Goal: Transaction & Acquisition: Obtain resource

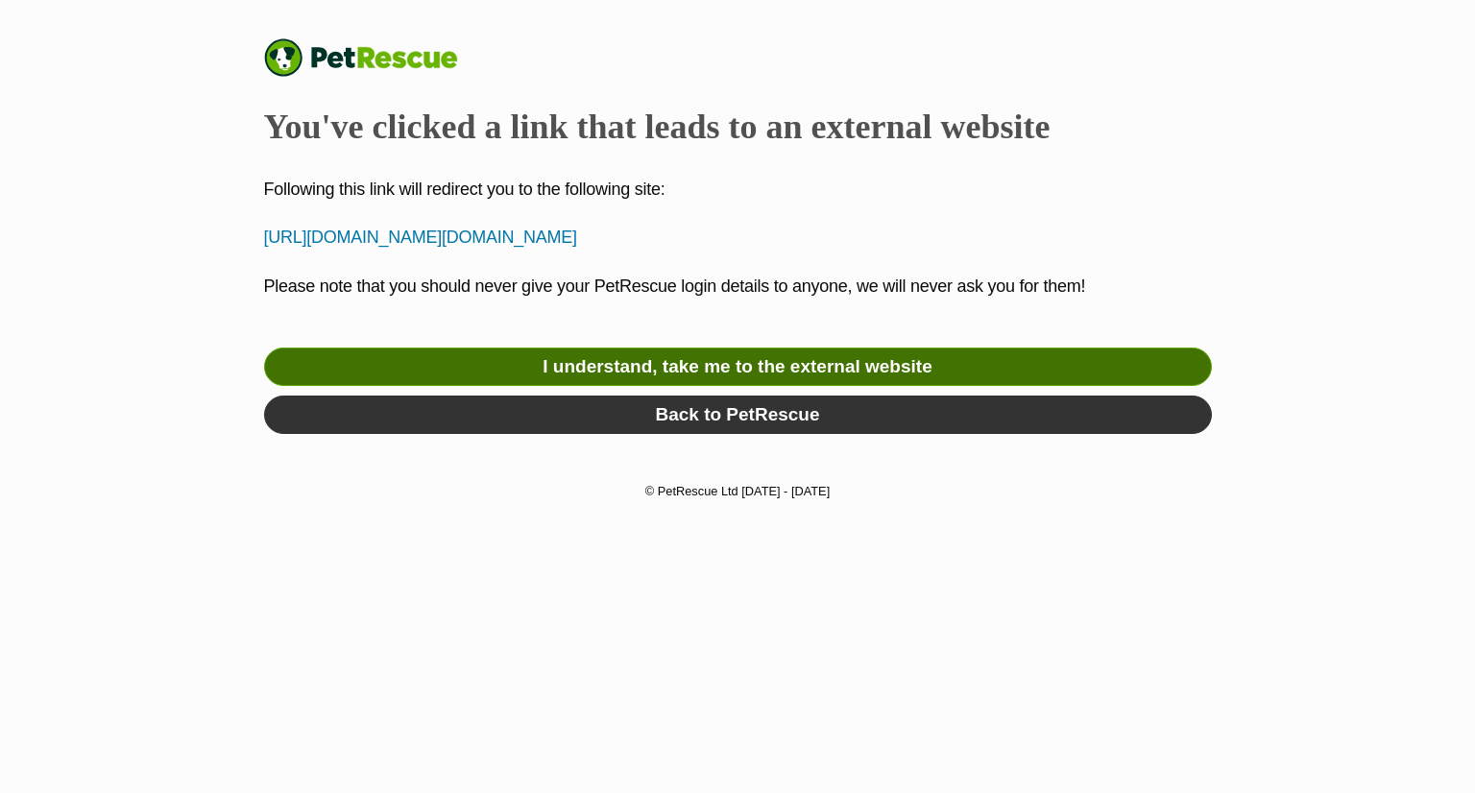
click at [741, 362] on link "I understand, take me to the external website" at bounding box center [738, 367] width 948 height 38
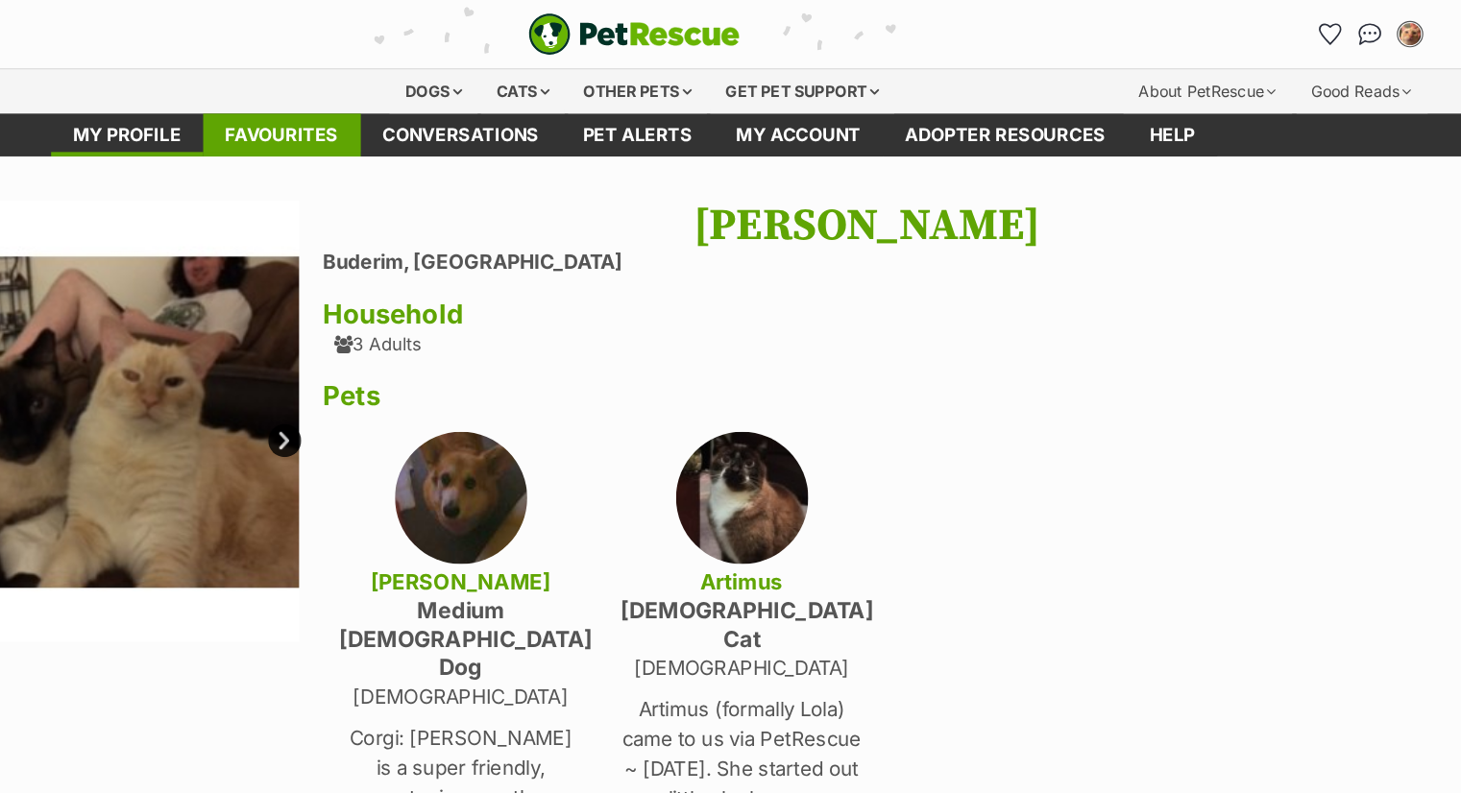
click at [412, 107] on link "Favourites" at bounding box center [423, 117] width 137 height 37
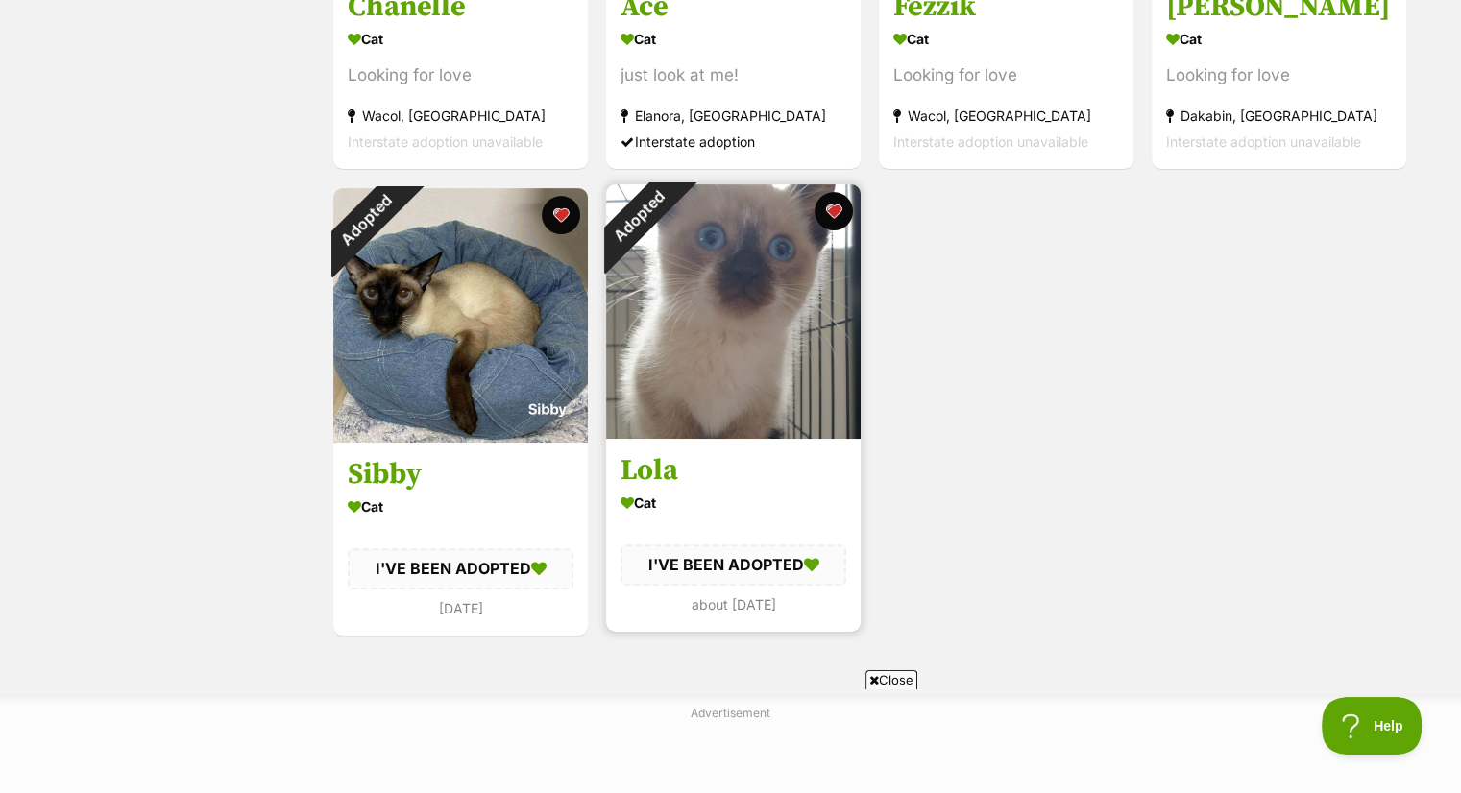
click at [698, 343] on img at bounding box center [733, 311] width 255 height 255
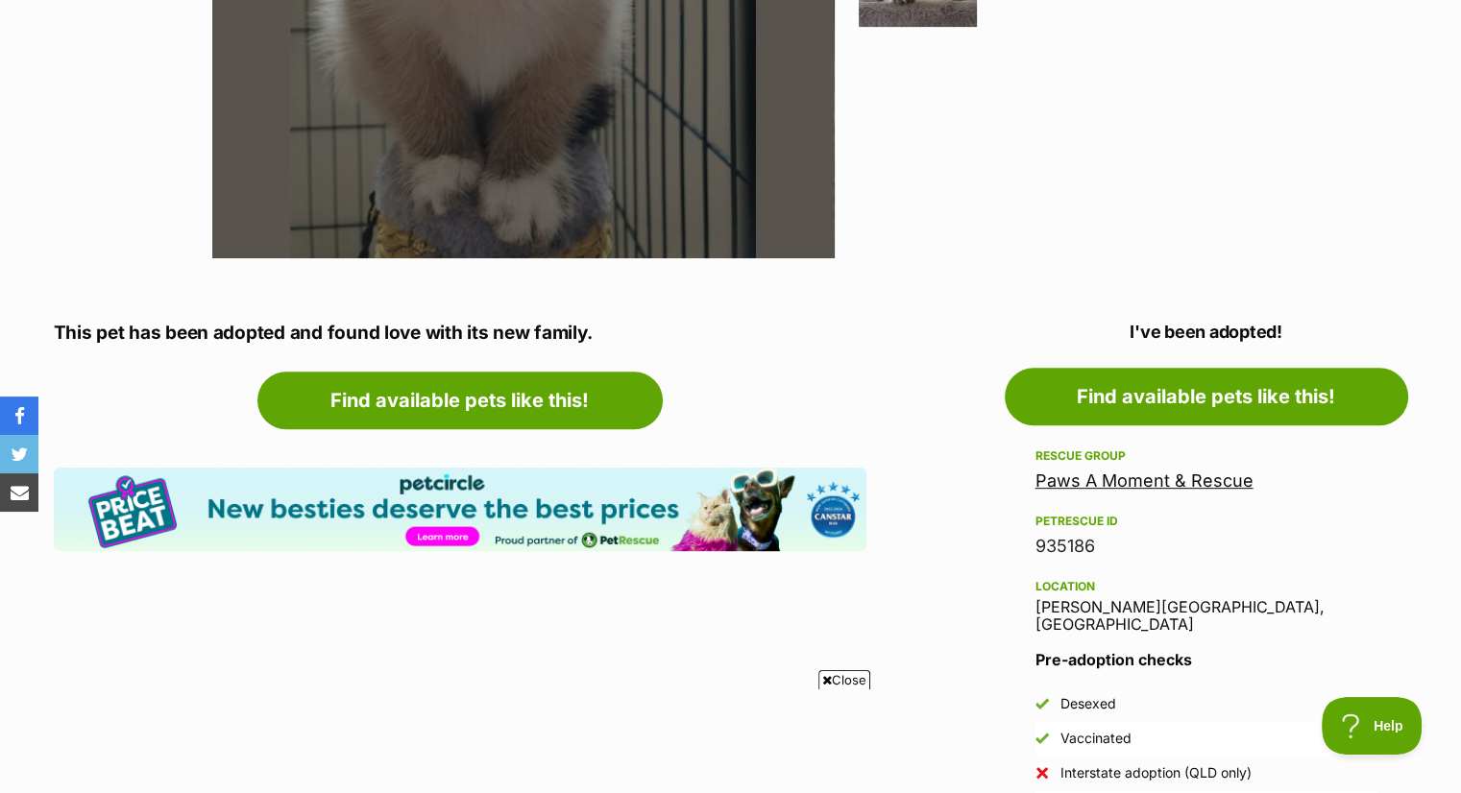
scroll to position [768, 0]
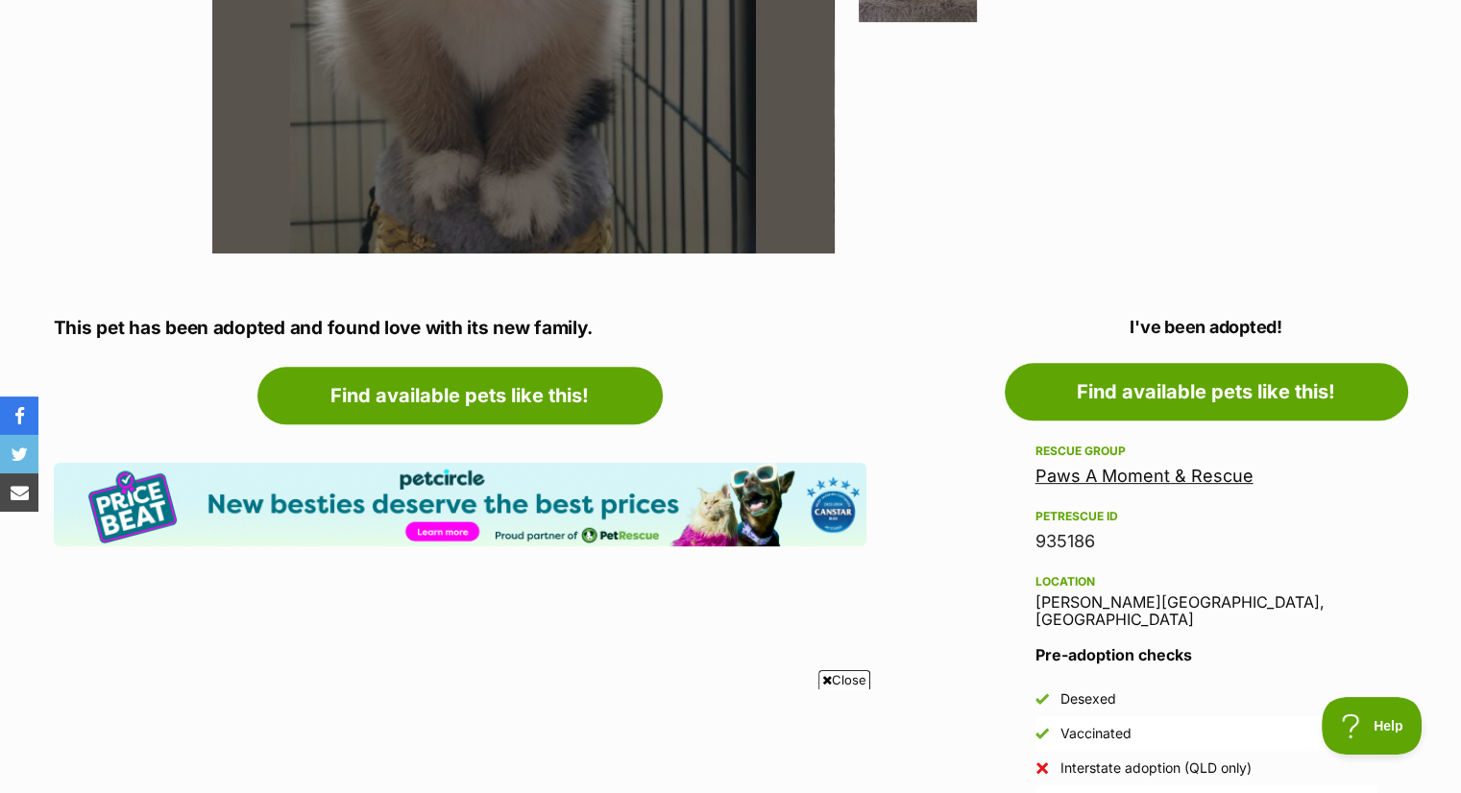
click at [1107, 474] on link "Paws A Moment & Rescue" at bounding box center [1144, 476] width 218 height 20
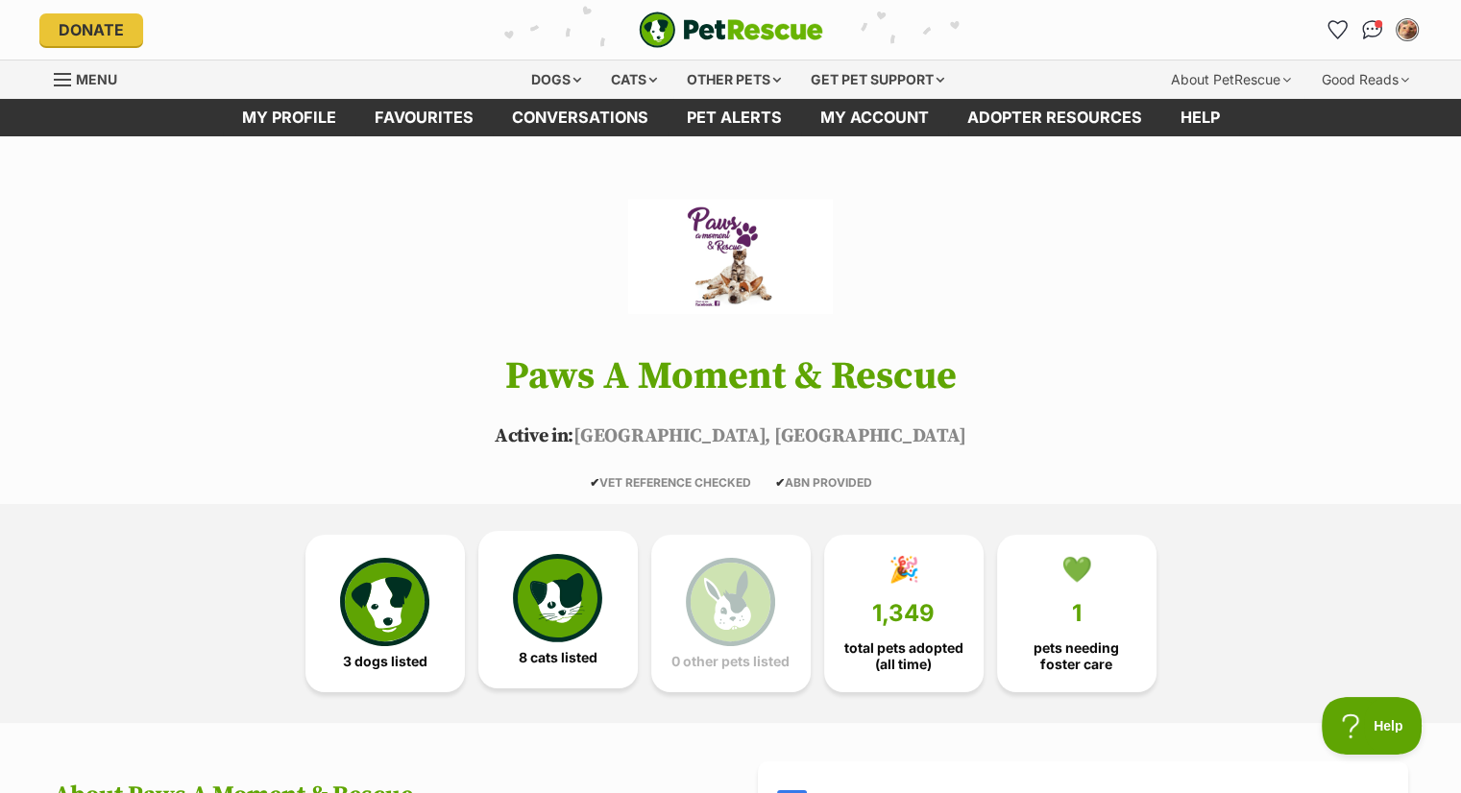
click at [562, 602] on img at bounding box center [557, 598] width 88 height 88
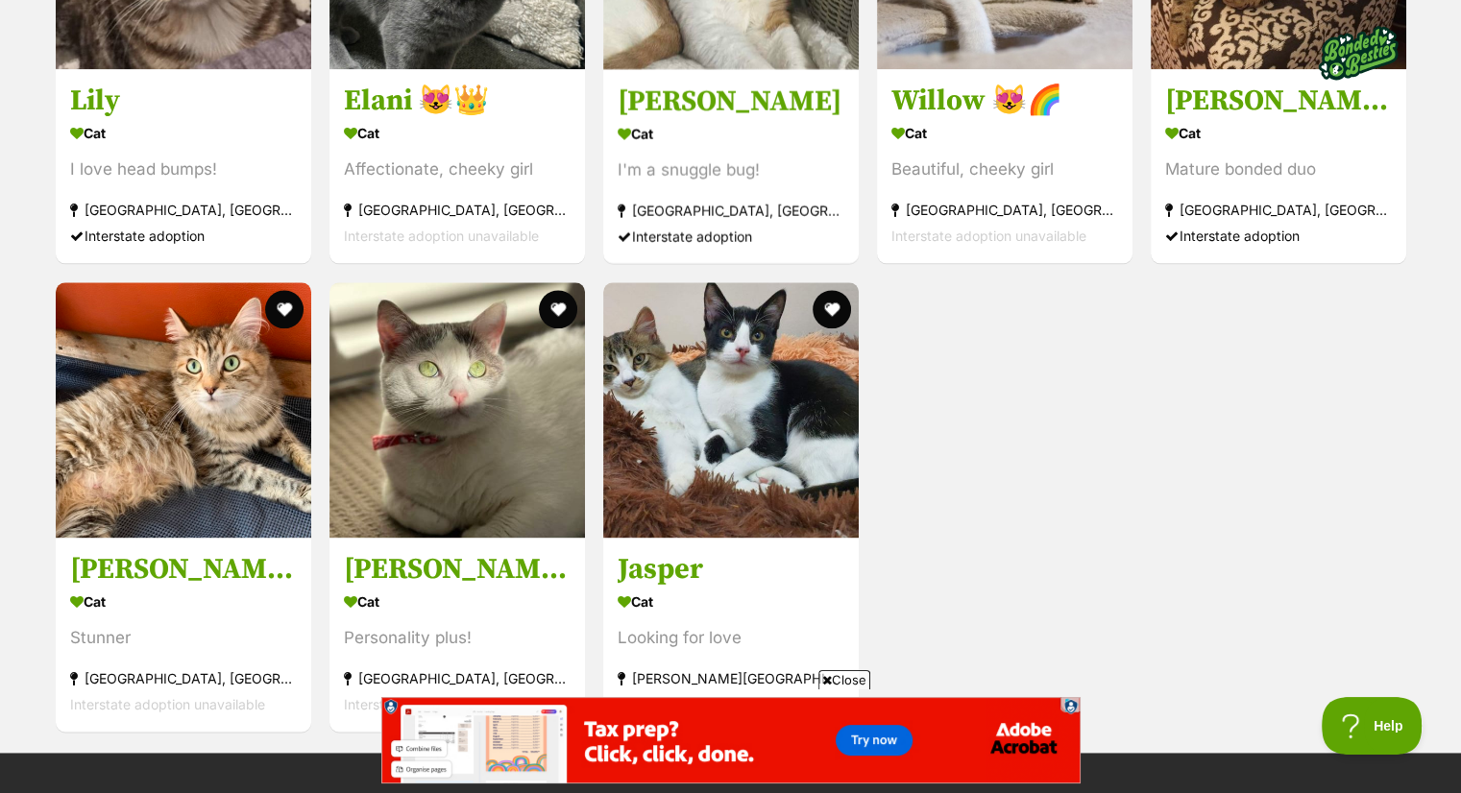
scroll to position [2368, 0]
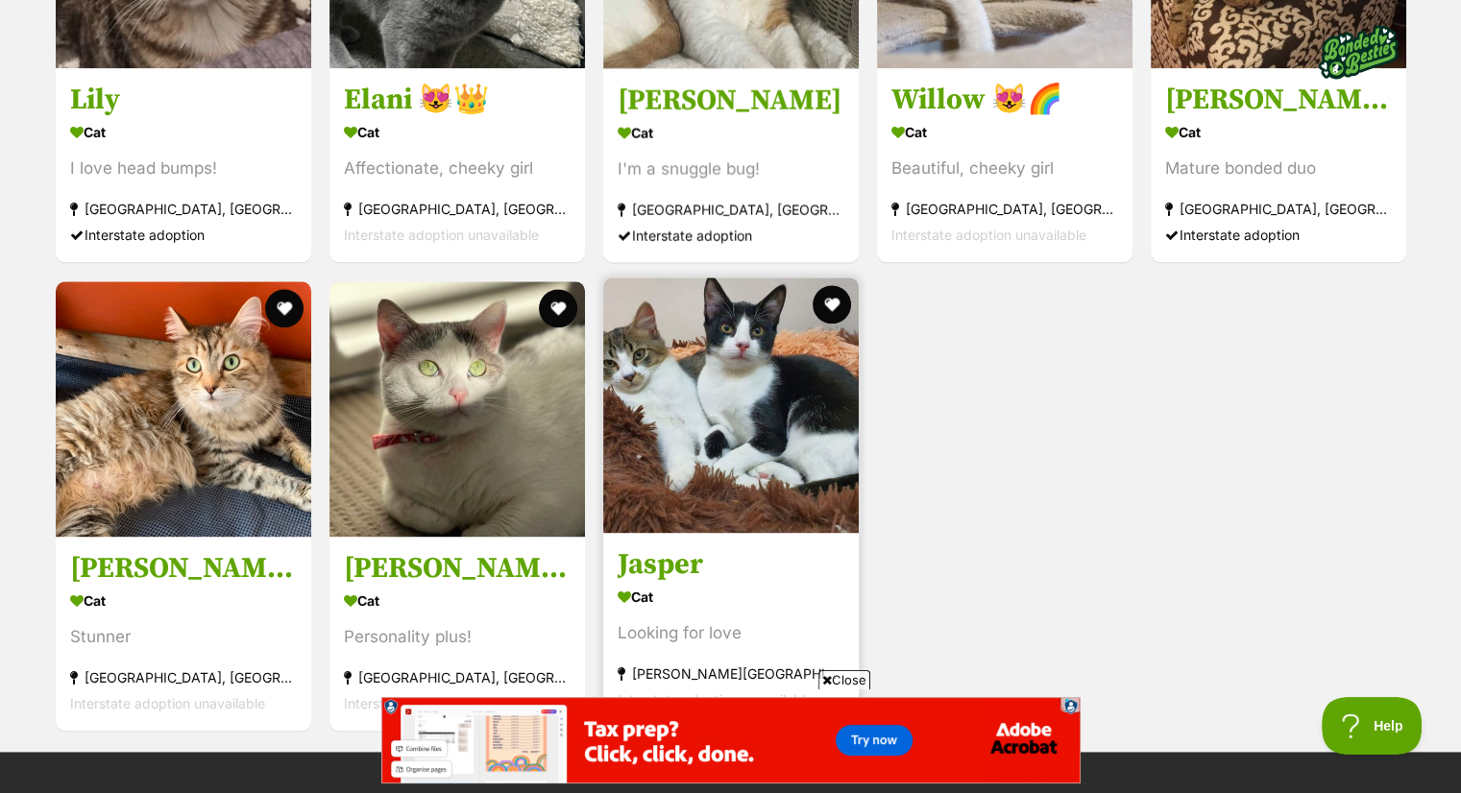
click at [672, 337] on img at bounding box center [730, 405] width 255 height 255
